Goal: Transaction & Acquisition: Purchase product/service

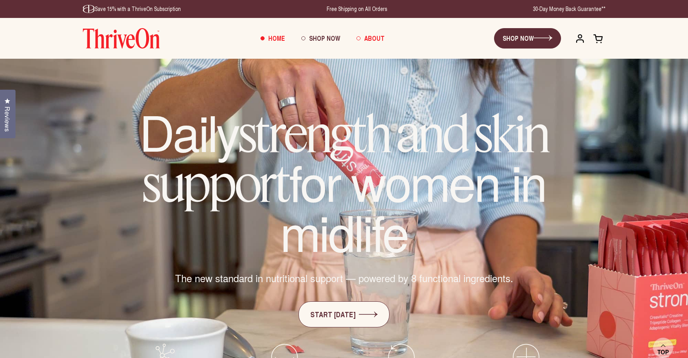
click at [370, 37] on span "About" at bounding box center [374, 37] width 20 height 9
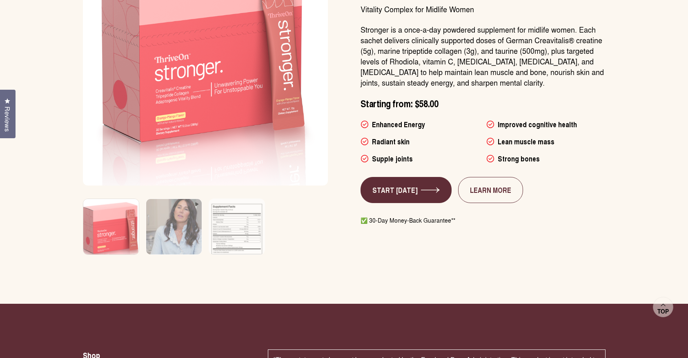
scroll to position [2509, 0]
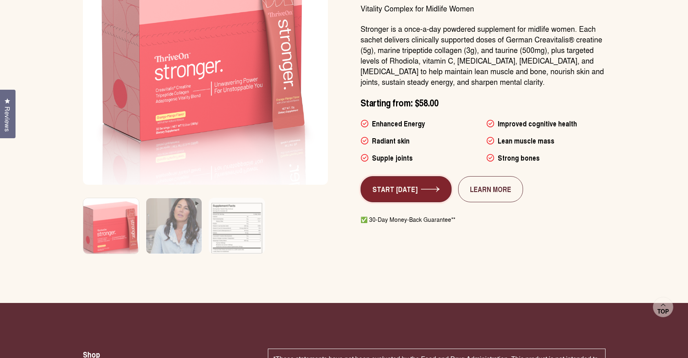
click at [426, 176] on link "START [DATE]" at bounding box center [405, 189] width 91 height 26
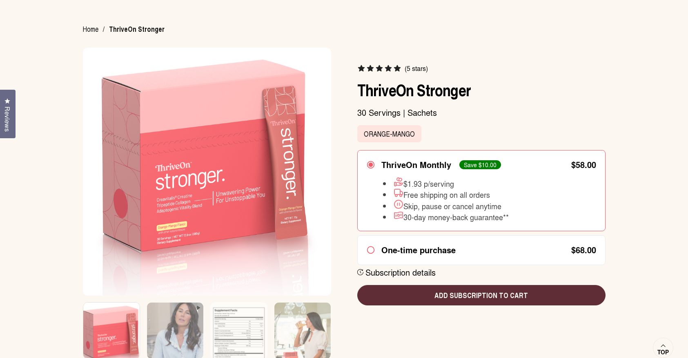
scroll to position [69, 0]
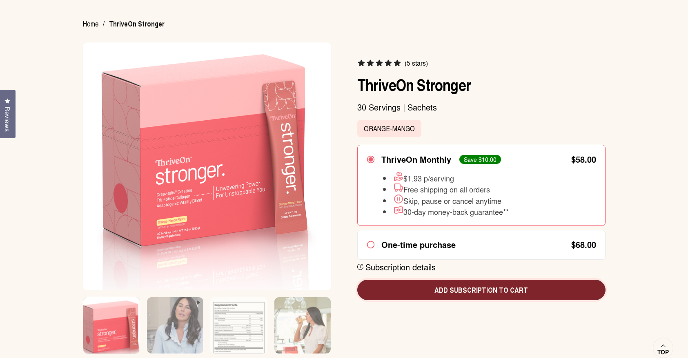
click at [433, 282] on button "Add subscription to cart" at bounding box center [481, 290] width 248 height 20
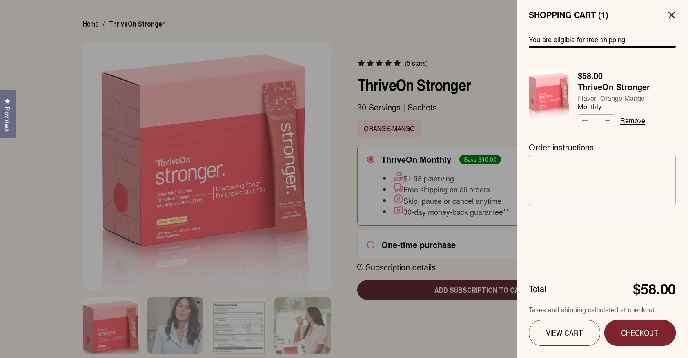
click at [659, 331] on span "Checkout" at bounding box center [640, 333] width 48 height 10
